Goal: Check status: Check status

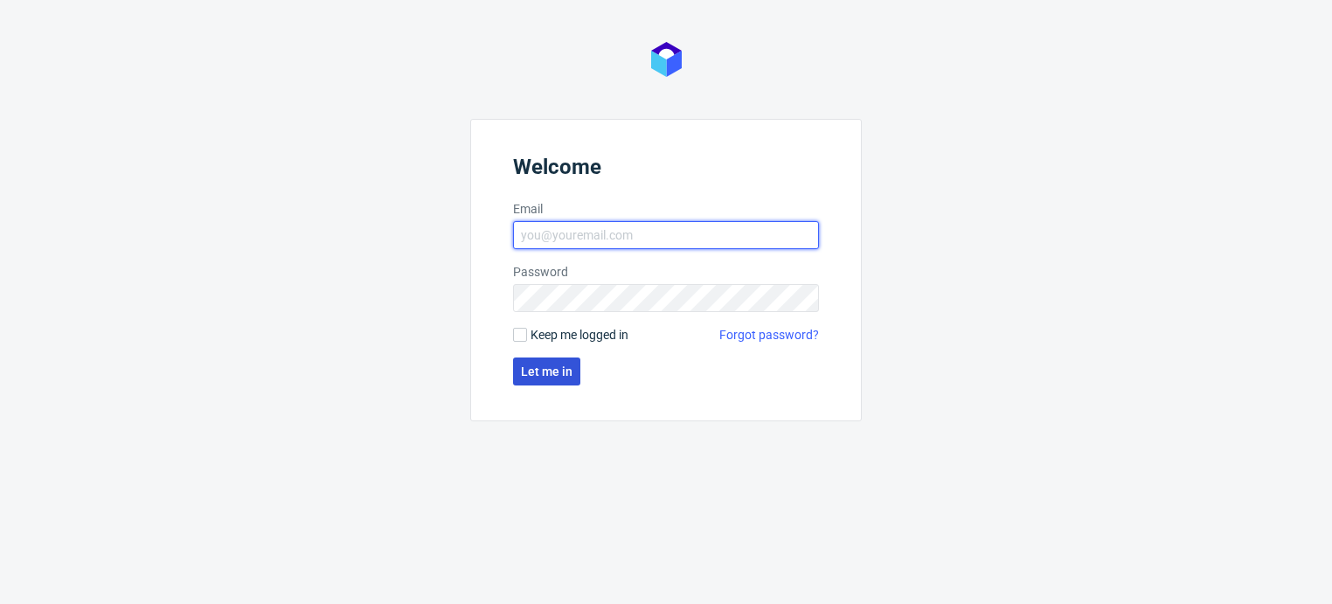
type input "[EMAIL_ADDRESS][PERSON_NAME][DOMAIN_NAME]"
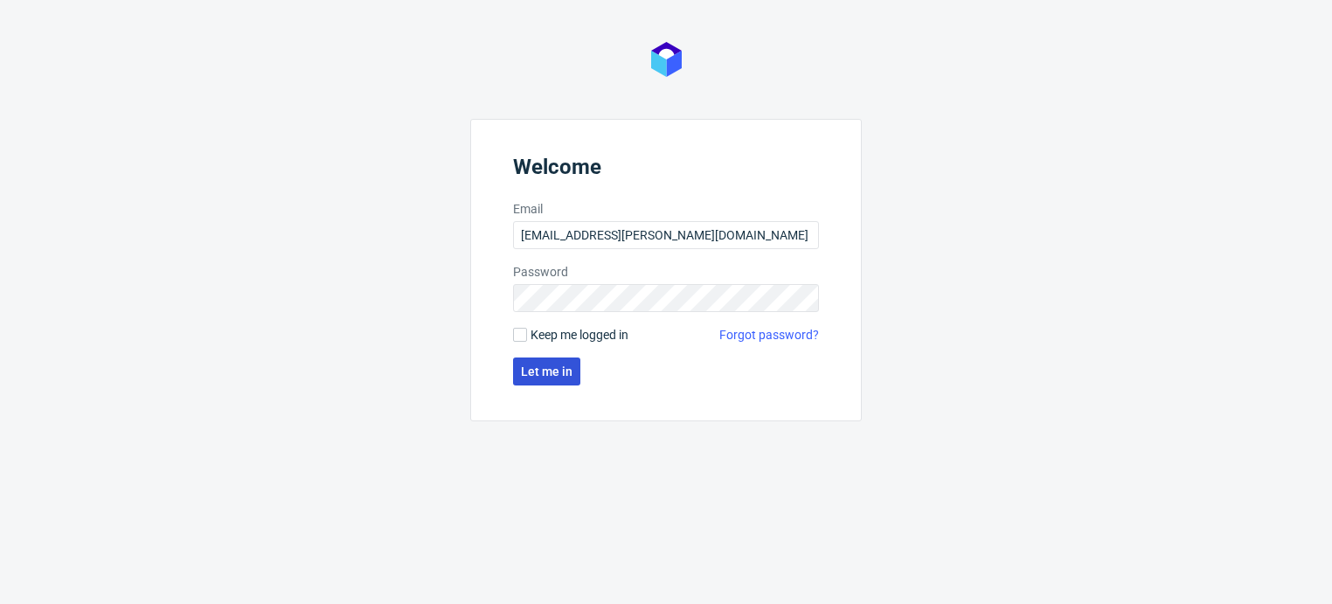
click at [552, 371] on span "Let me in" at bounding box center [547, 371] width 52 height 12
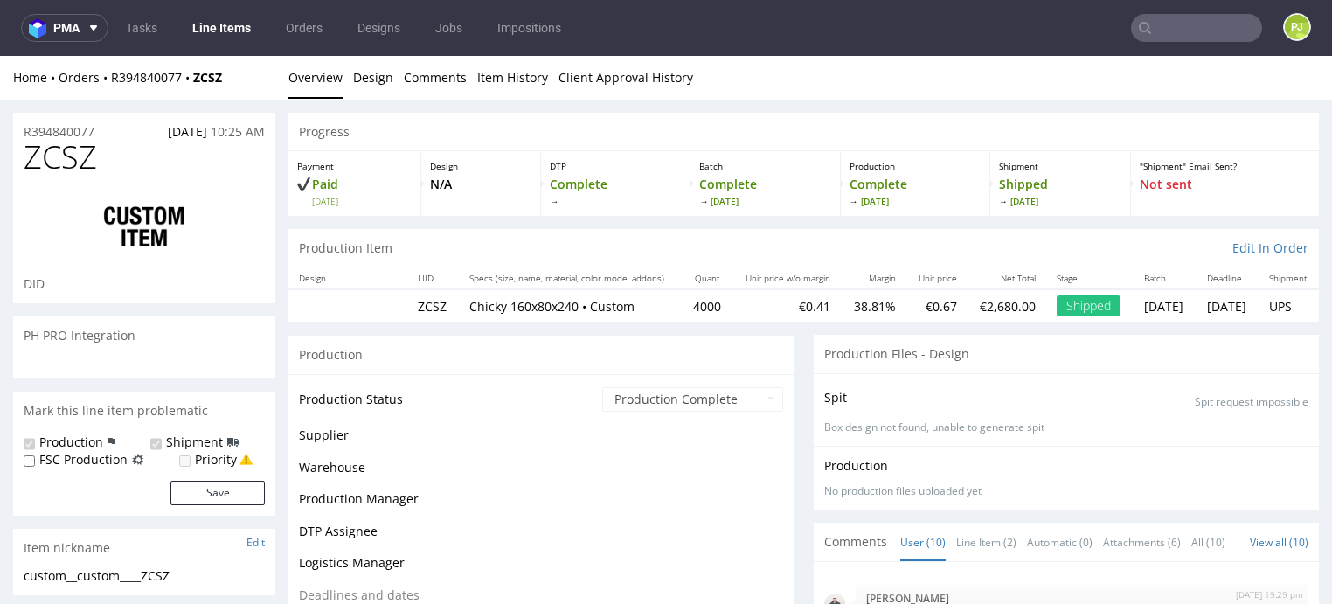
scroll to position [498, 0]
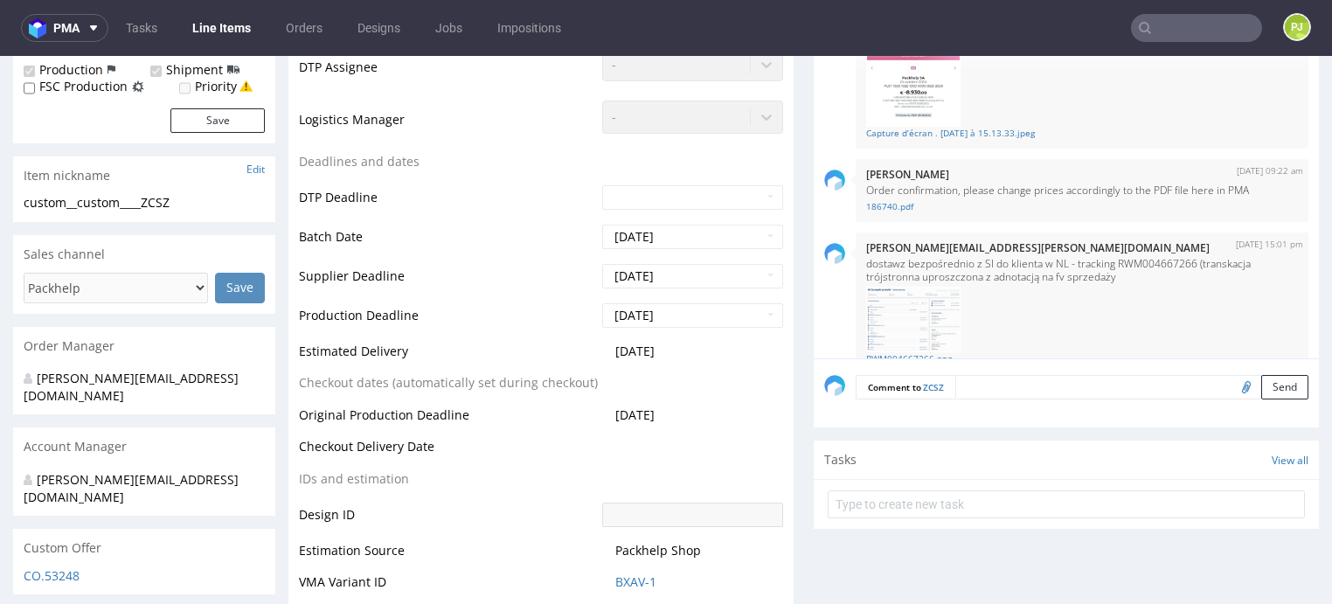
scroll to position [524, 0]
